Goal: Task Accomplishment & Management: Complete application form

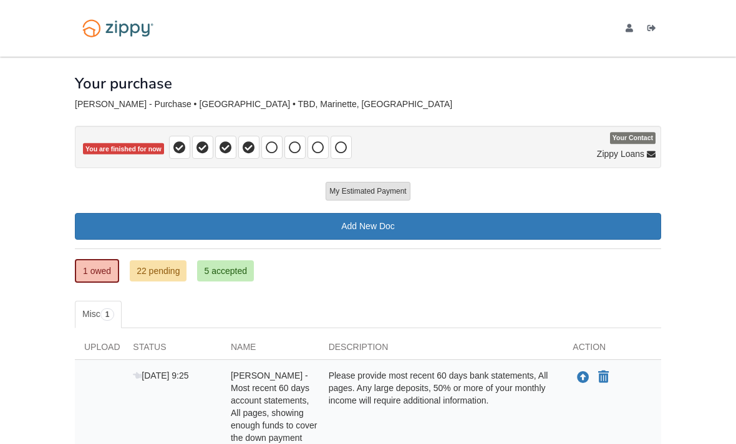
scroll to position [14, 0]
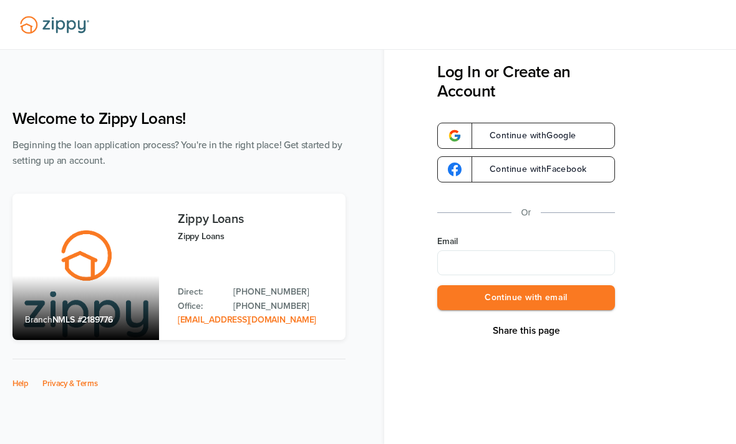
scroll to position [14, 0]
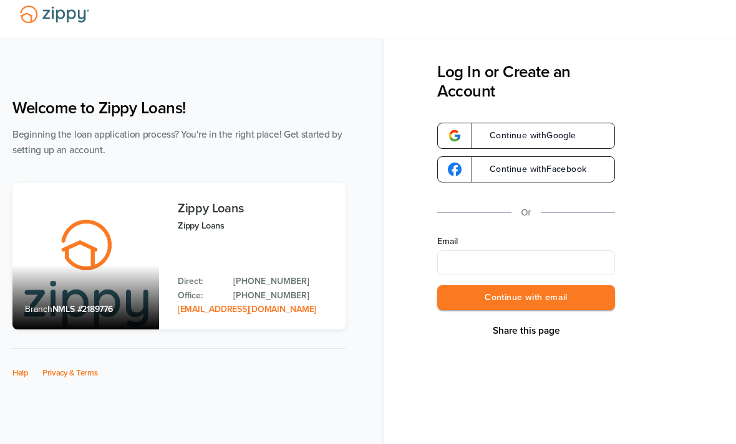
click at [470, 268] on input "Email" at bounding box center [526, 263] width 178 height 25
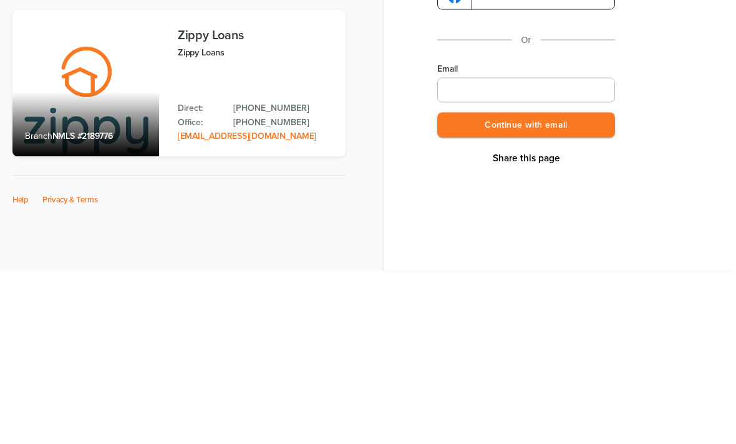
type input "**********"
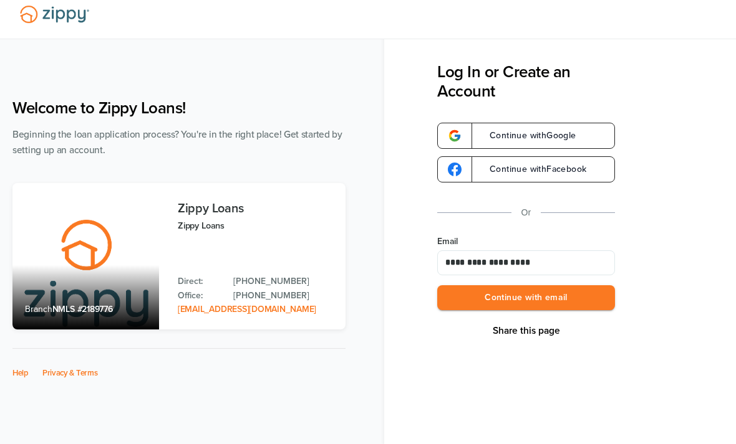
click at [522, 295] on button "Continue with email" at bounding box center [526, 299] width 178 height 26
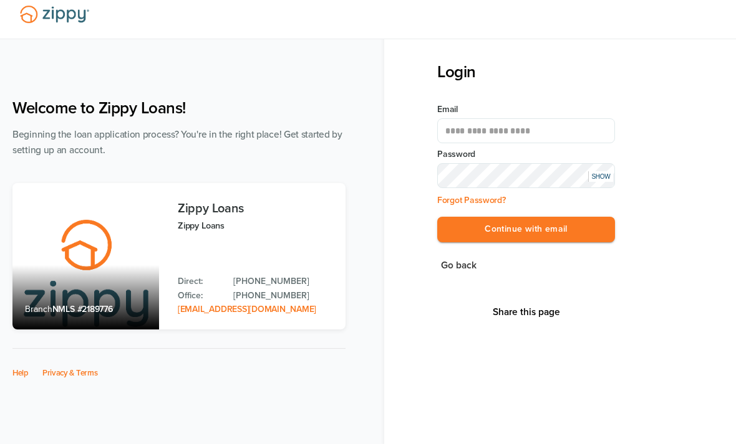
click at [526, 230] on button "Continue with email" at bounding box center [526, 230] width 178 height 26
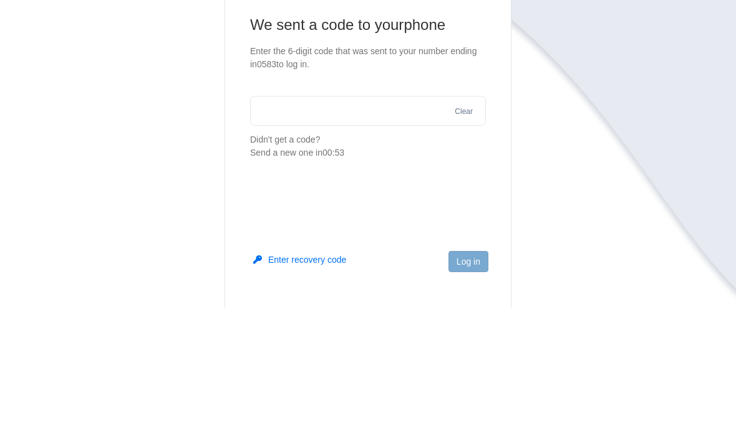
scroll to position [136, 0]
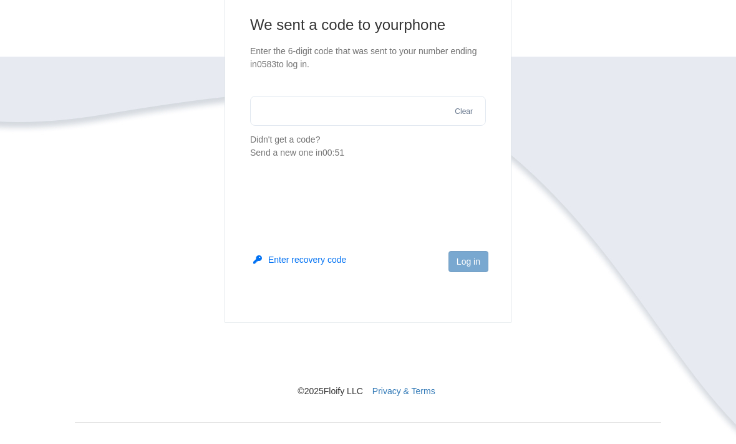
click at [404, 125] on input "text" at bounding box center [368, 111] width 236 height 30
type input "******"
click at [457, 118] on input "******" at bounding box center [368, 111] width 236 height 30
click at [471, 186] on main "We sent a code to your phone Enter the 6-digit code that was sent to your numbe…" at bounding box center [367, 145] width 287 height 355
click at [469, 107] on button "Clear" at bounding box center [464, 112] width 26 height 12
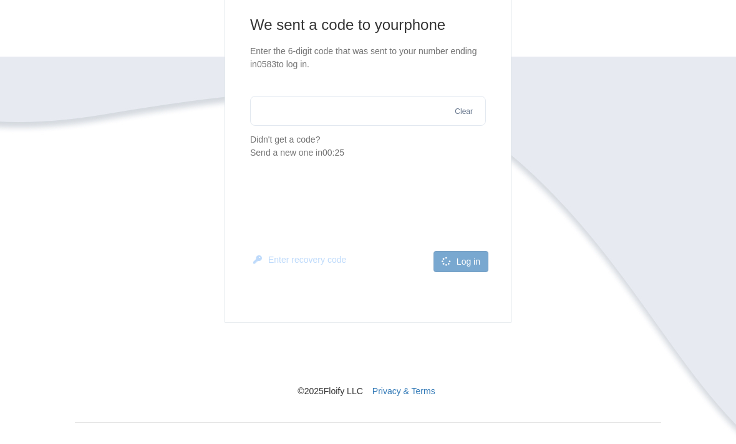
scroll to position [42, 0]
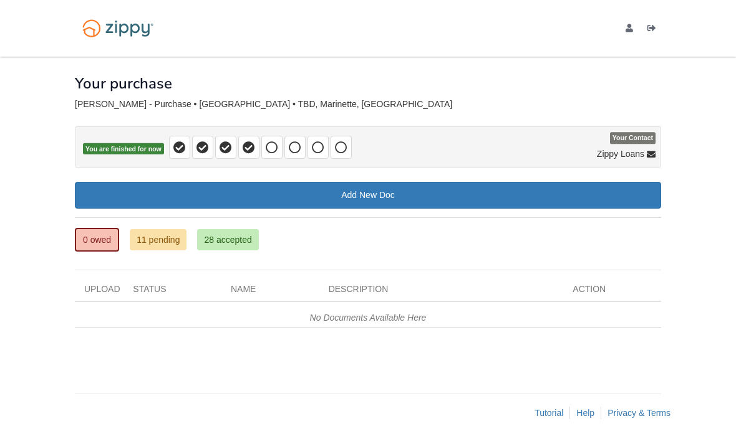
click at [626, 129] on p "You are finished for now" at bounding box center [368, 147] width 586 height 42
click at [629, 142] on span "Your Contact" at bounding box center [633, 139] width 46 height 12
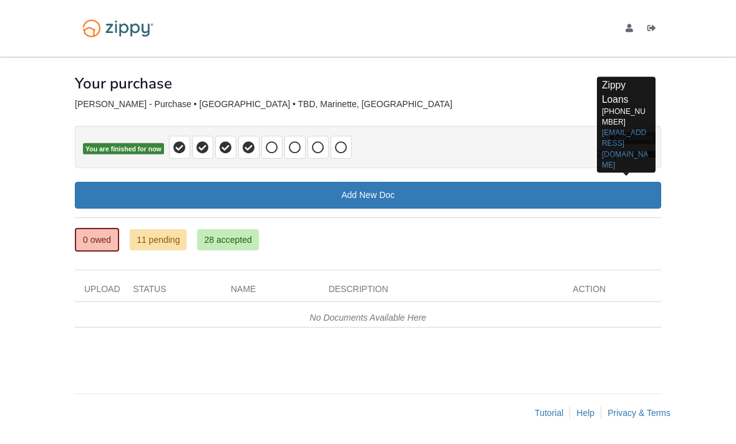
click at [530, 111] on div at bounding box center [368, 118] width 586 height 16
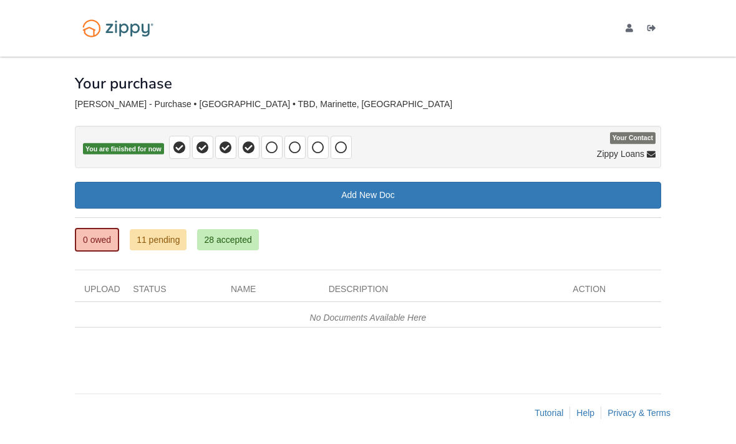
click at [272, 153] on icon at bounding box center [272, 148] width 12 height 12
click at [250, 155] on span at bounding box center [248, 147] width 21 height 23
click at [269, 157] on span at bounding box center [271, 147] width 21 height 23
click at [178, 242] on link "11 pending" at bounding box center [158, 239] width 57 height 21
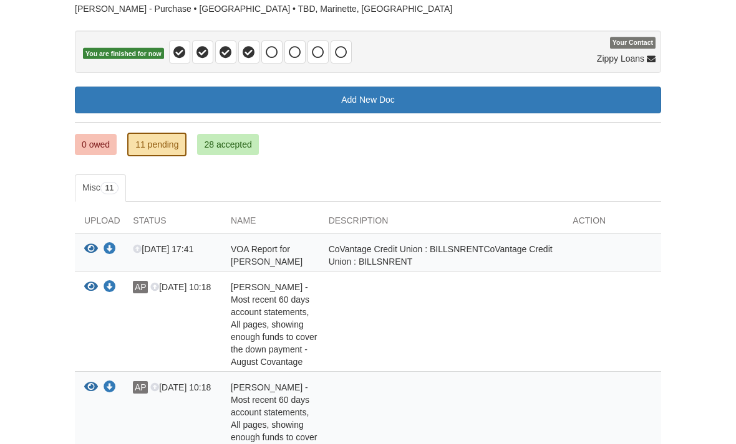
scroll to position [100, 0]
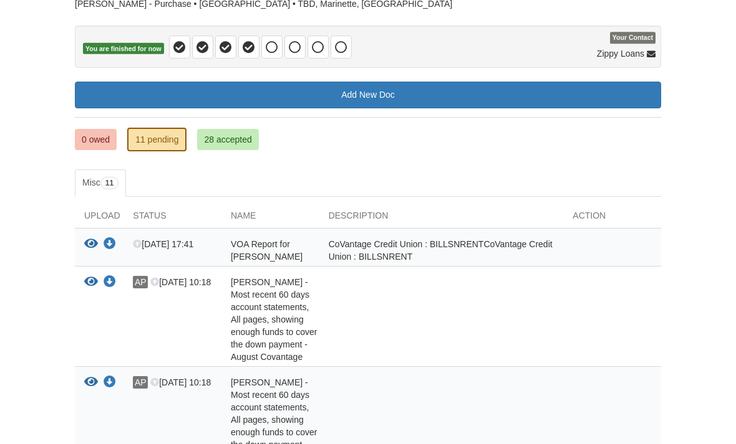
click at [456, 247] on div "CoVantage Credit Union : BILLSNRENT CoVantage Credit Union : BILLSNRENT" at bounding box center [441, 250] width 244 height 25
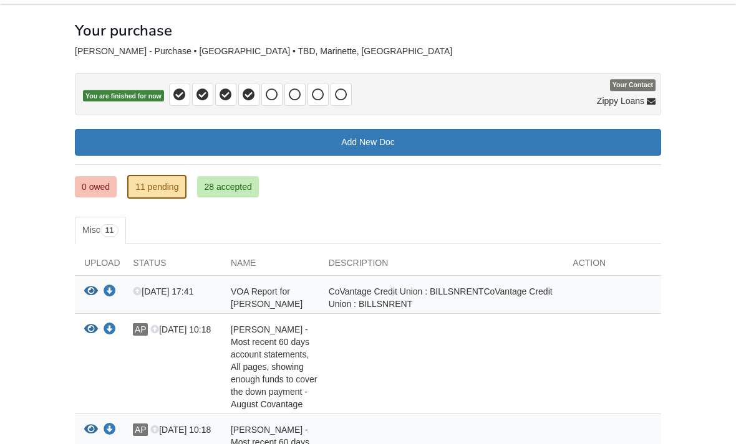
scroll to position [47, 0]
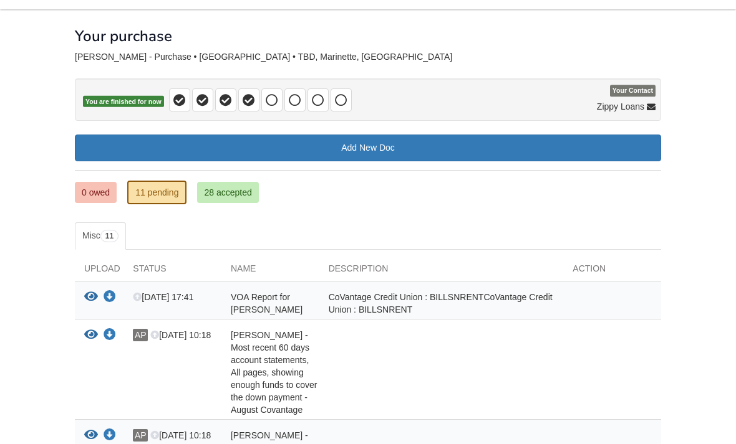
click at [231, 195] on link "28 accepted" at bounding box center [227, 192] width 61 height 21
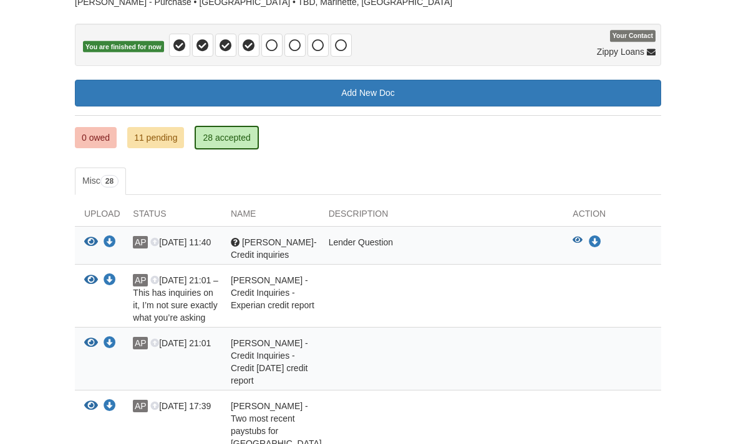
scroll to position [102, 0]
click at [171, 135] on link "11 pending" at bounding box center [155, 138] width 57 height 21
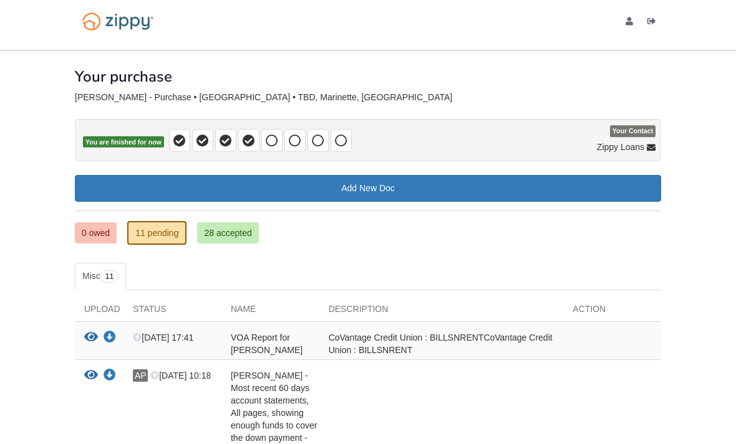
scroll to position [7, 0]
click at [113, 337] on icon "Download VOA Report for Alyxus Petty" at bounding box center [109, 338] width 12 height 12
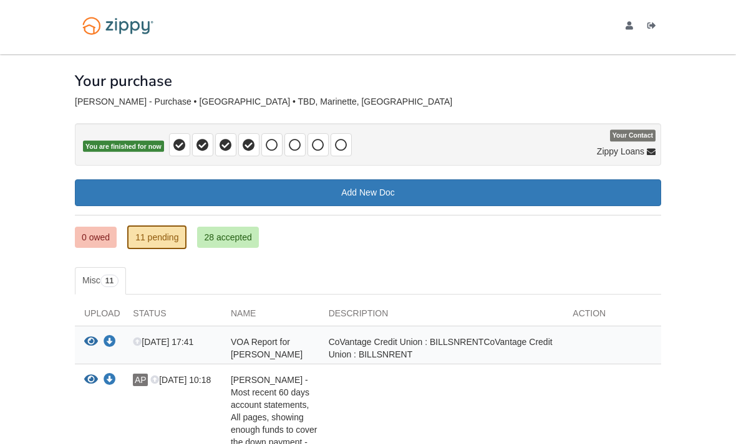
scroll to position [0, 0]
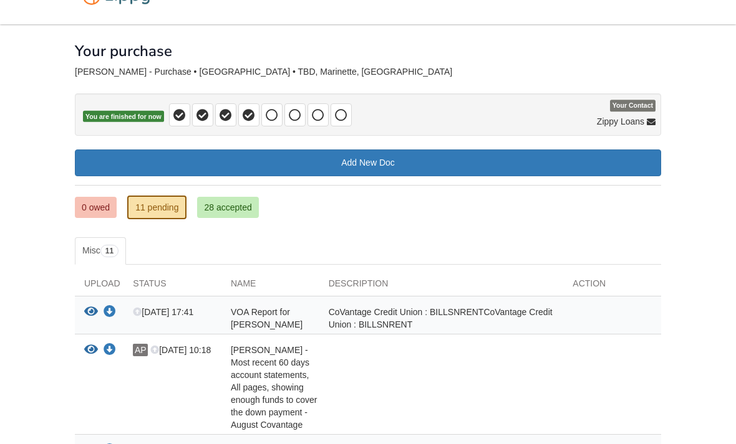
scroll to position [35, 0]
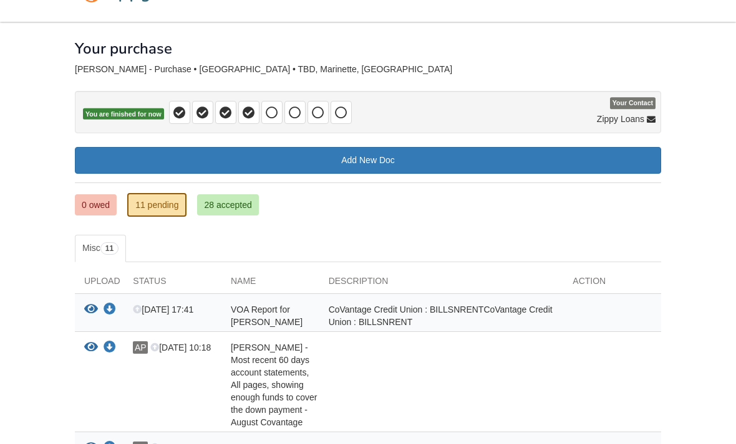
click at [89, 205] on link "0 owed" at bounding box center [96, 204] width 42 height 21
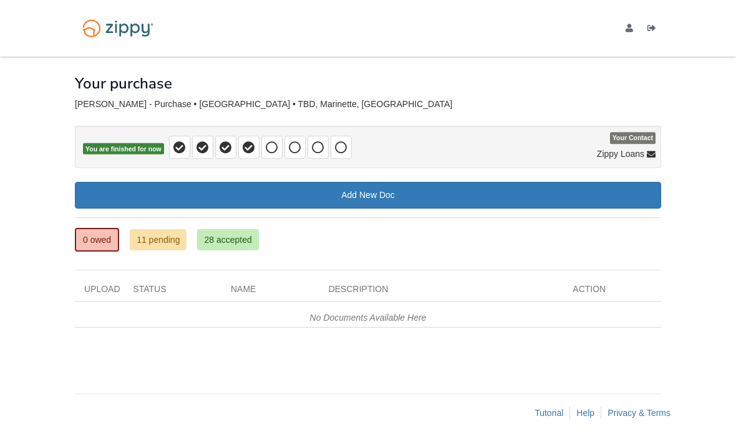
click at [45, 138] on body "[EMAIL_ADDRESS][DOMAIN_NAME] Logout" at bounding box center [368, 222] width 736 height 444
click at [49, 138] on body "[EMAIL_ADDRESS][DOMAIN_NAME] Logout" at bounding box center [368, 222] width 736 height 444
click at [60, 134] on body "[EMAIL_ADDRESS][DOMAIN_NAME] Logout" at bounding box center [368, 222] width 736 height 444
click at [59, 134] on body "[EMAIL_ADDRESS][DOMAIN_NAME] Logout" at bounding box center [368, 222] width 736 height 444
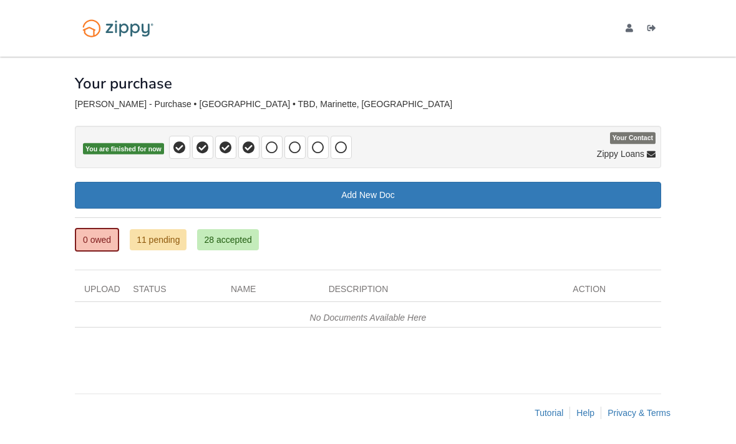
click at [1, 355] on body "[EMAIL_ADDRESS][DOMAIN_NAME] Logout" at bounding box center [368, 222] width 736 height 444
